Goal: Task Accomplishment & Management: Manage account settings

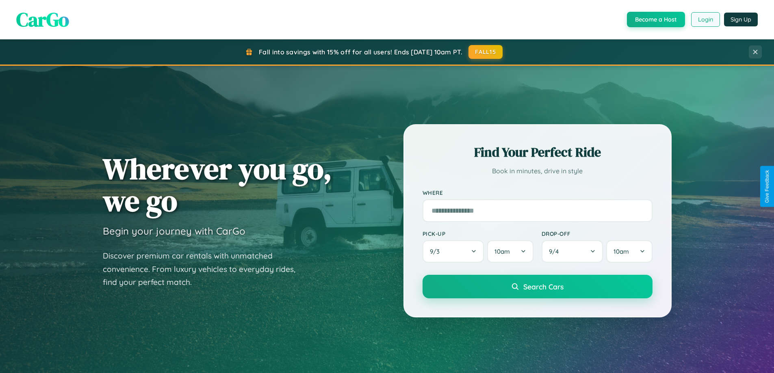
click at [705, 19] on button "Login" at bounding box center [705, 19] width 29 height 15
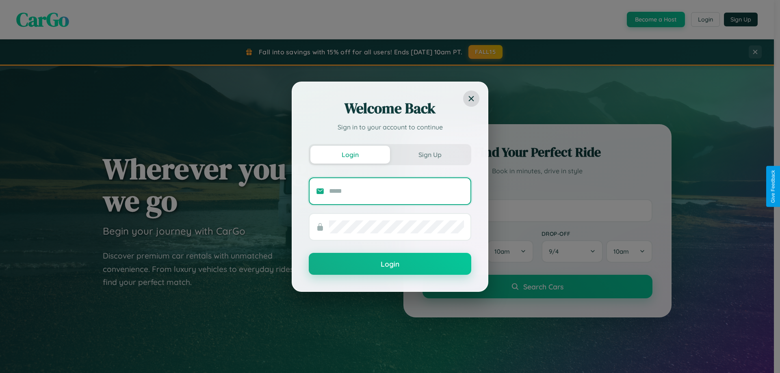
click at [396, 191] on input "text" at bounding box center [396, 191] width 135 height 13
type input "**********"
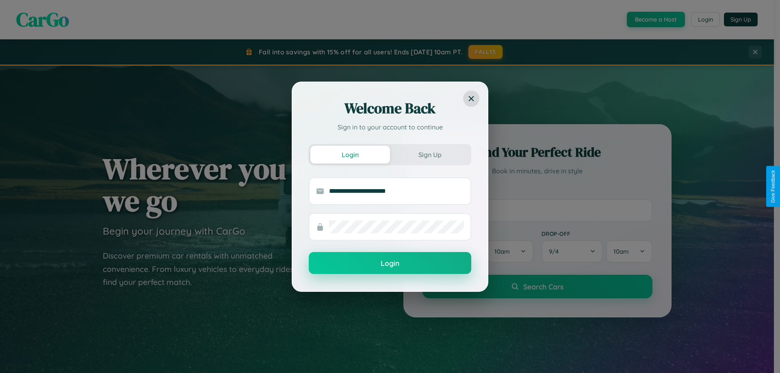
click at [390, 264] on button "Login" at bounding box center [390, 263] width 162 height 22
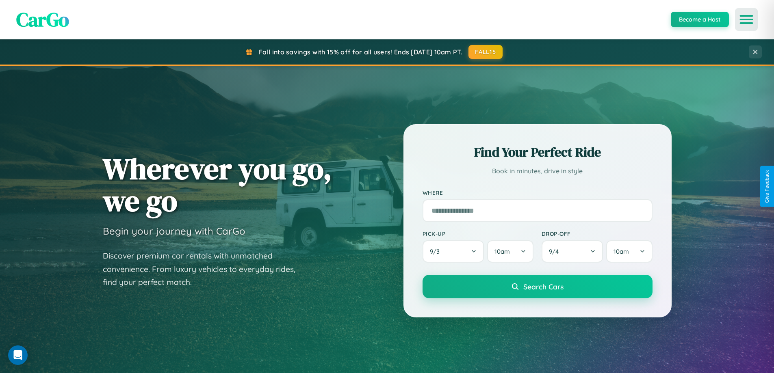
click at [746, 19] on icon "Open menu" at bounding box center [746, 19] width 12 height 7
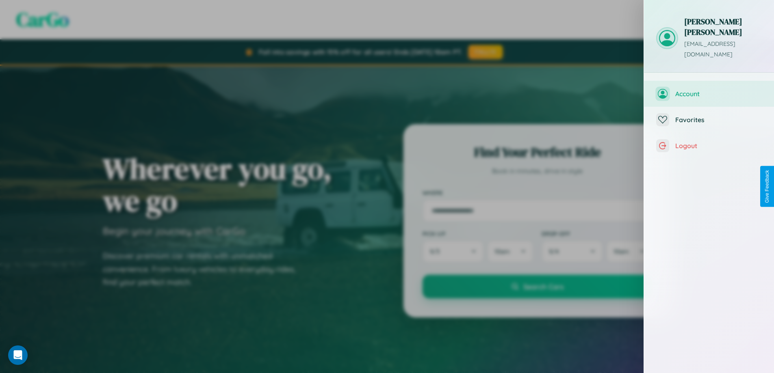
click at [709, 90] on span "Account" at bounding box center [718, 94] width 87 height 8
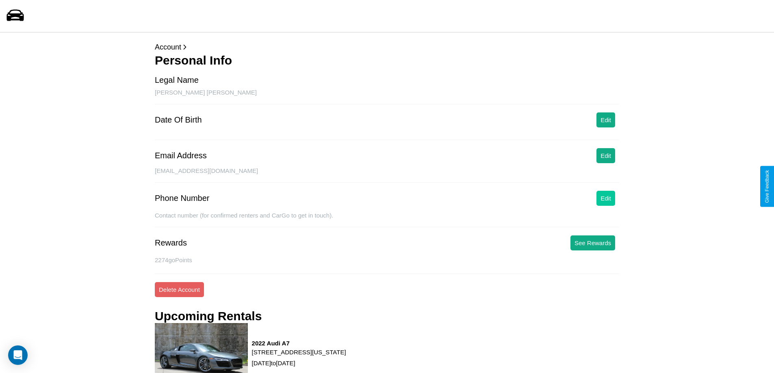
click at [606, 198] on button "Edit" at bounding box center [605, 198] width 19 height 15
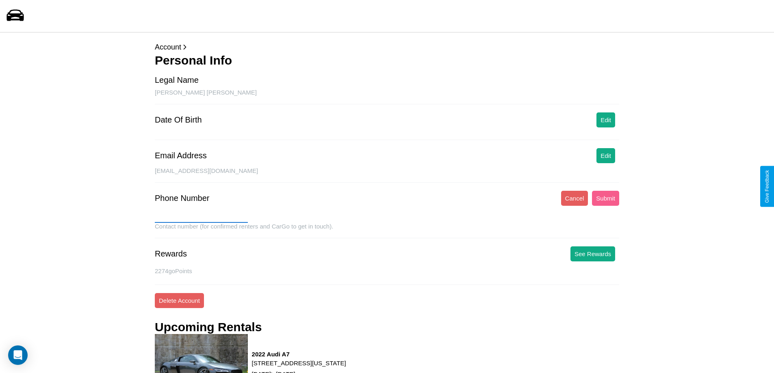
click at [201, 216] on input "text" at bounding box center [201, 216] width 93 height 13
type input "**********"
click at [605, 198] on button "Submit" at bounding box center [605, 198] width 27 height 15
click at [606, 120] on button "Edit" at bounding box center [605, 120] width 19 height 15
